Goal: Task Accomplishment & Management: Use online tool/utility

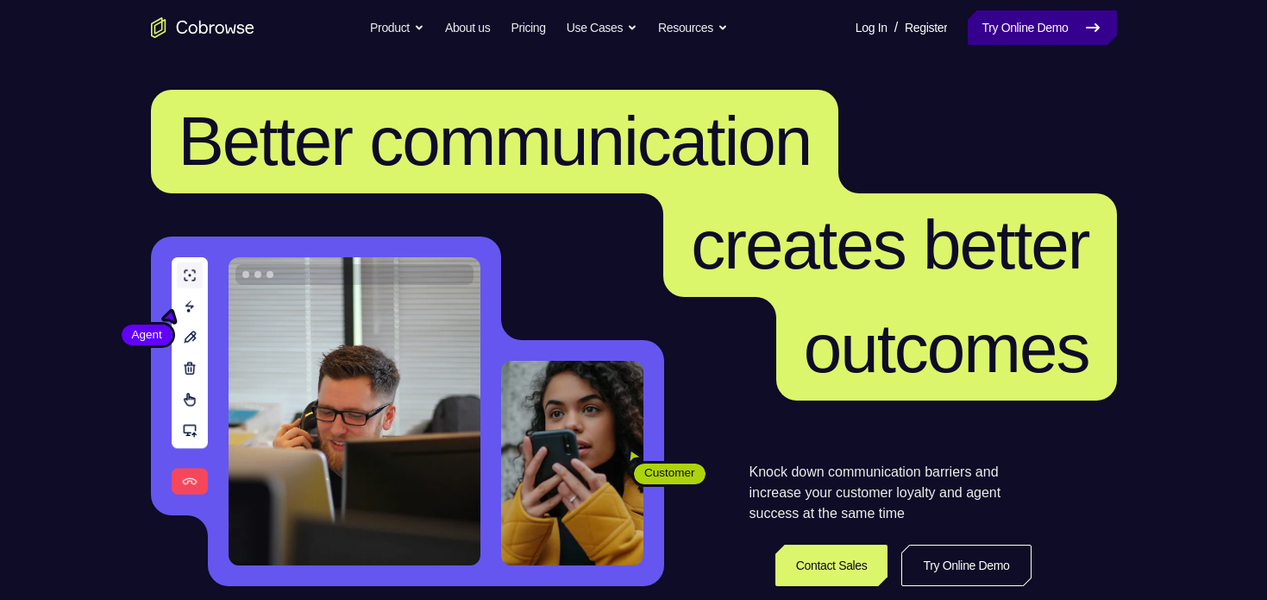
click at [981, 26] on link "Try Online Demo" at bounding box center [1042, 27] width 148 height 35
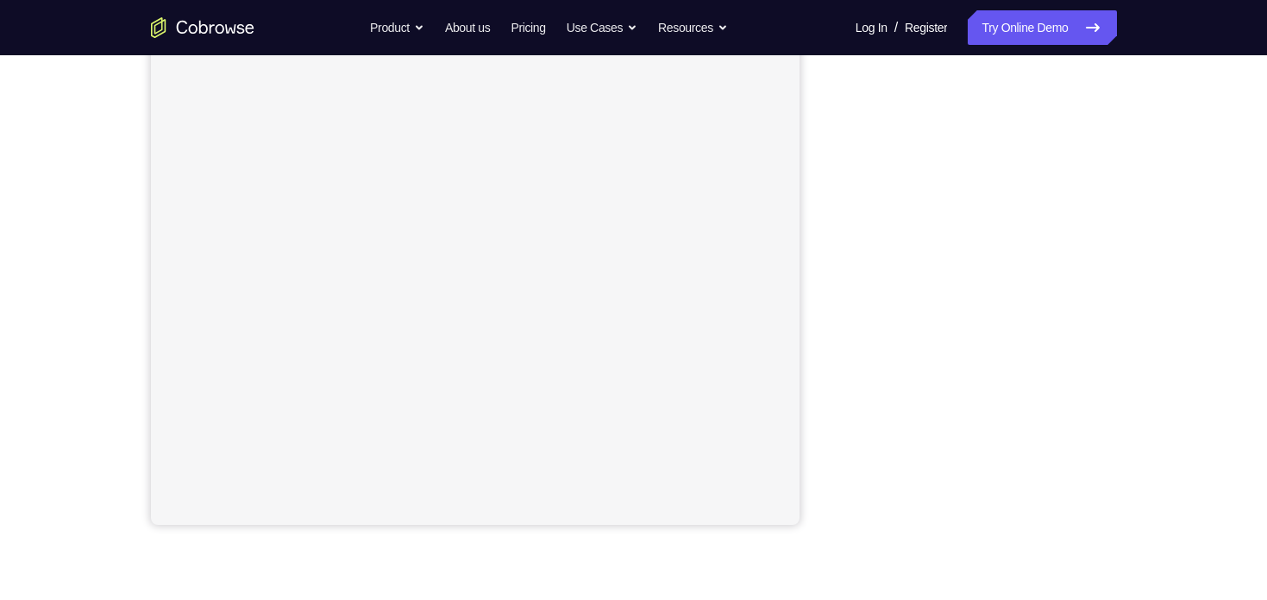
scroll to position [276, 0]
